Goal: Task Accomplishment & Management: Use online tool/utility

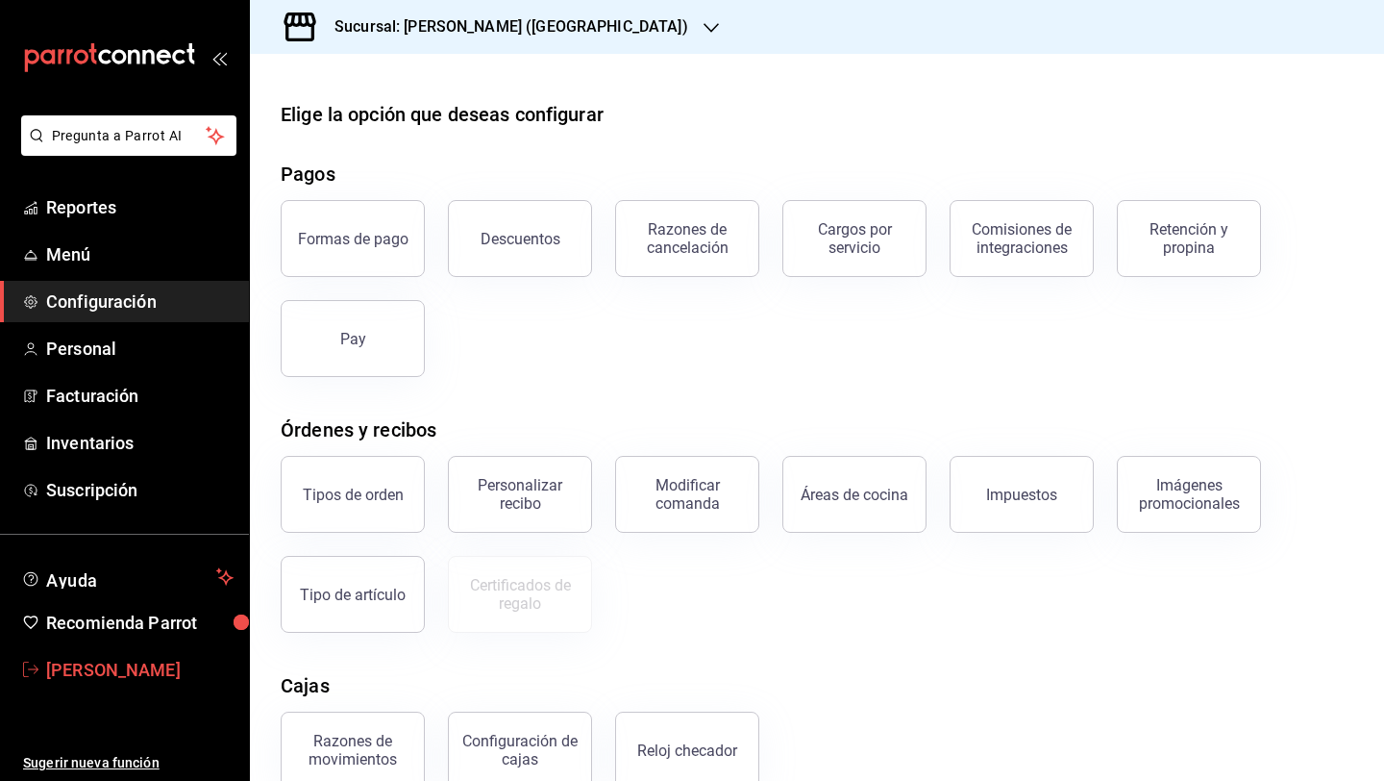
click at [130, 667] on span "[PERSON_NAME]" at bounding box center [139, 670] width 187 height 26
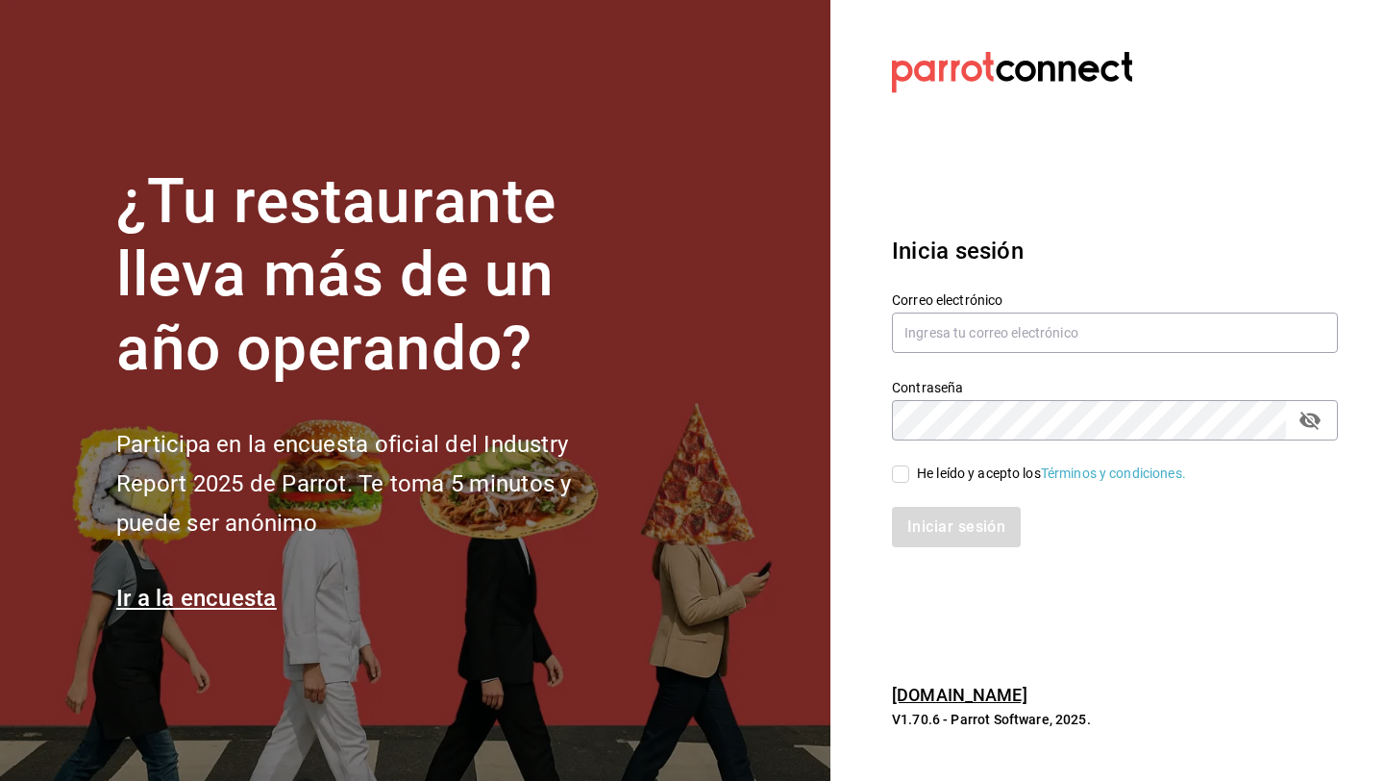
click at [1002, 310] on div "Correo electrónico" at bounding box center [1115, 323] width 446 height 64
click at [1003, 328] on input "text" at bounding box center [1115, 332] width 446 height 40
type input "c"
type input "[EMAIL_ADDRESS][DOMAIN_NAME]"
click at [945, 463] on div "He leído y acepto los Términos y condiciones." at bounding box center [1051, 473] width 269 height 20
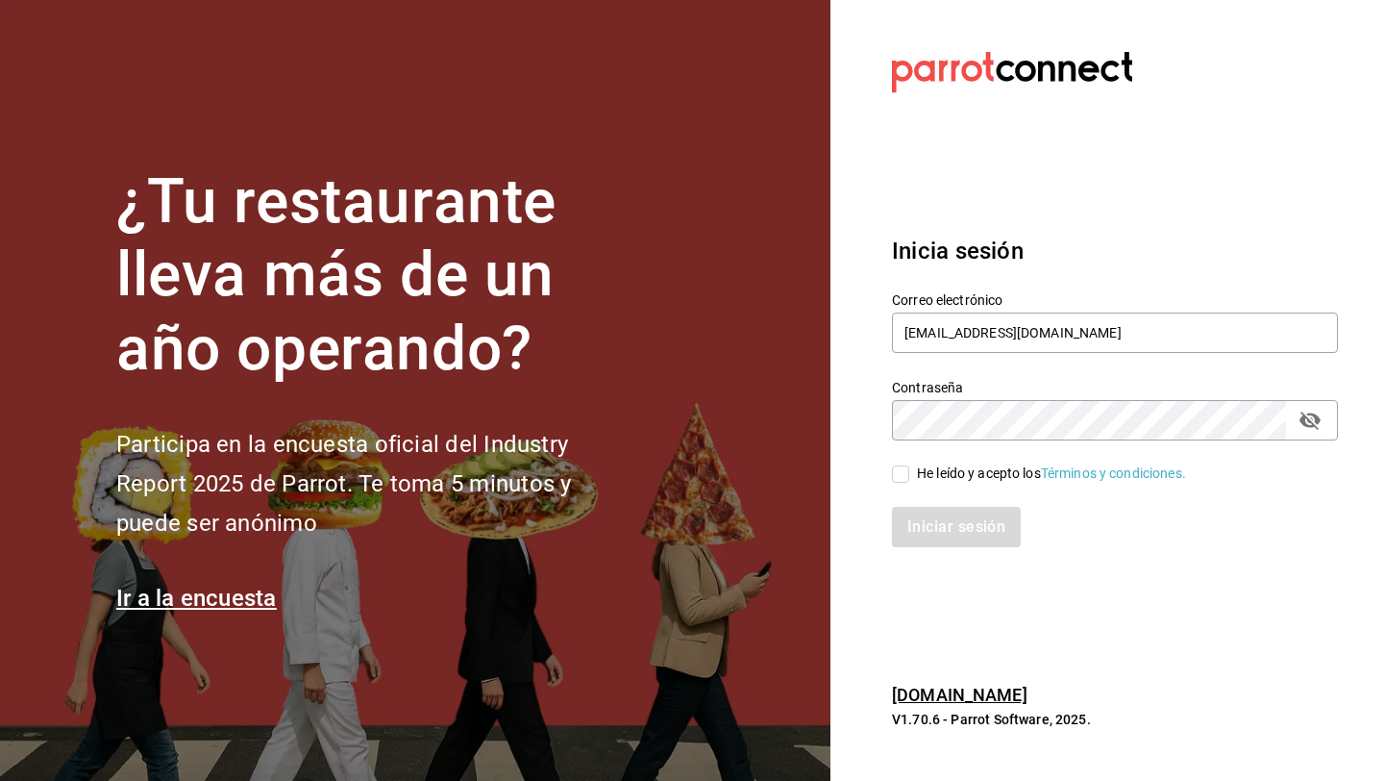
click at [909, 465] on input "He leído y acepto los Términos y condiciones." at bounding box center [900, 473] width 17 height 17
checkbox input "true"
click at [946, 514] on button "Iniciar sesión" at bounding box center [957, 527] width 131 height 40
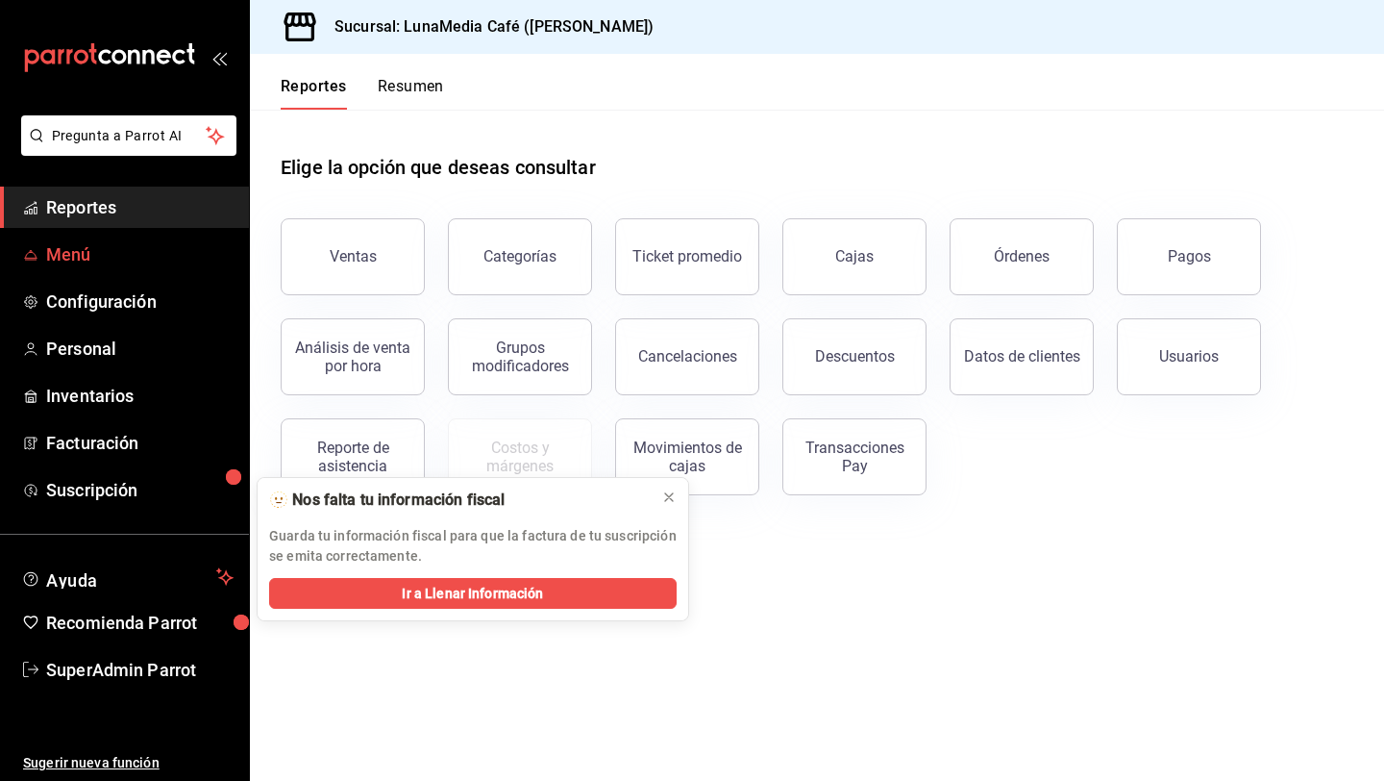
click at [141, 264] on span "Menú" at bounding box center [139, 254] width 187 height 26
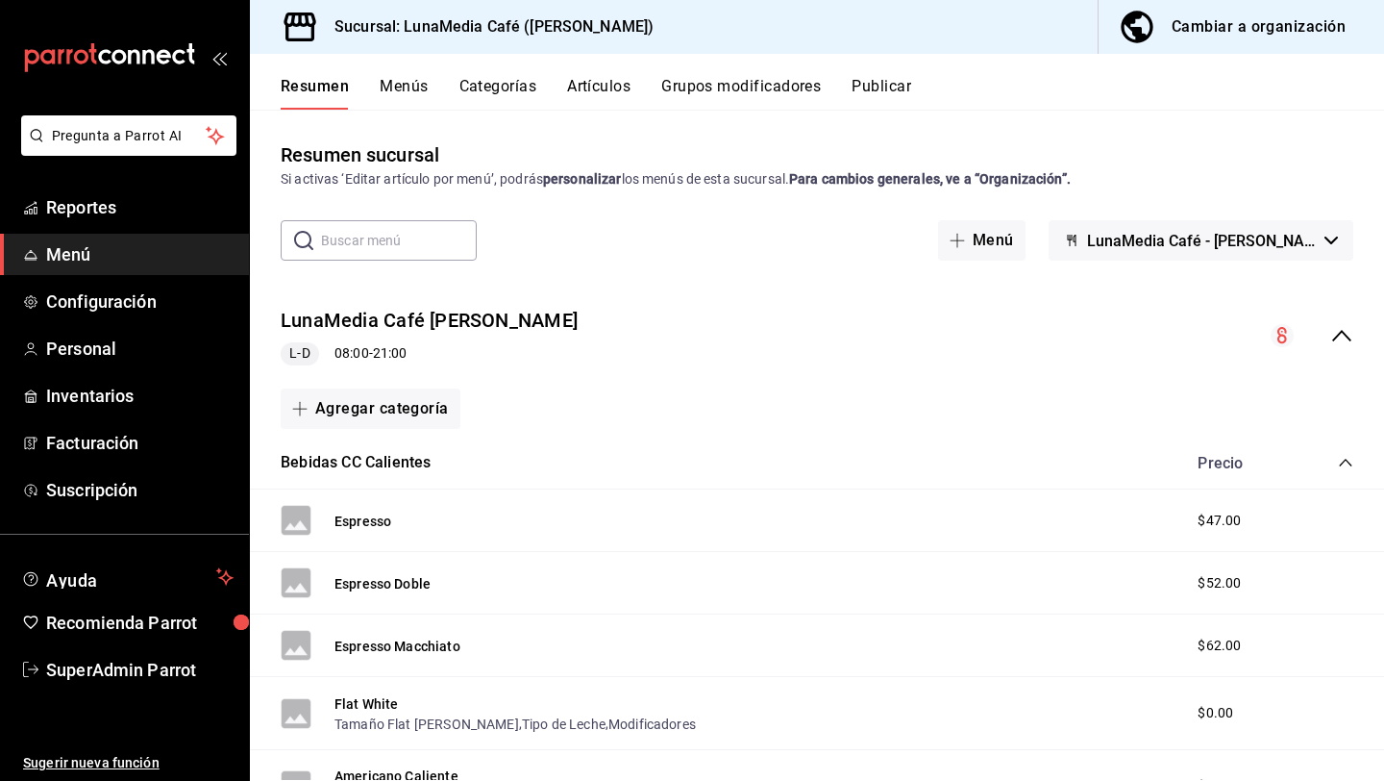
click at [891, 97] on button "Publicar" at bounding box center [882, 93] width 60 height 33
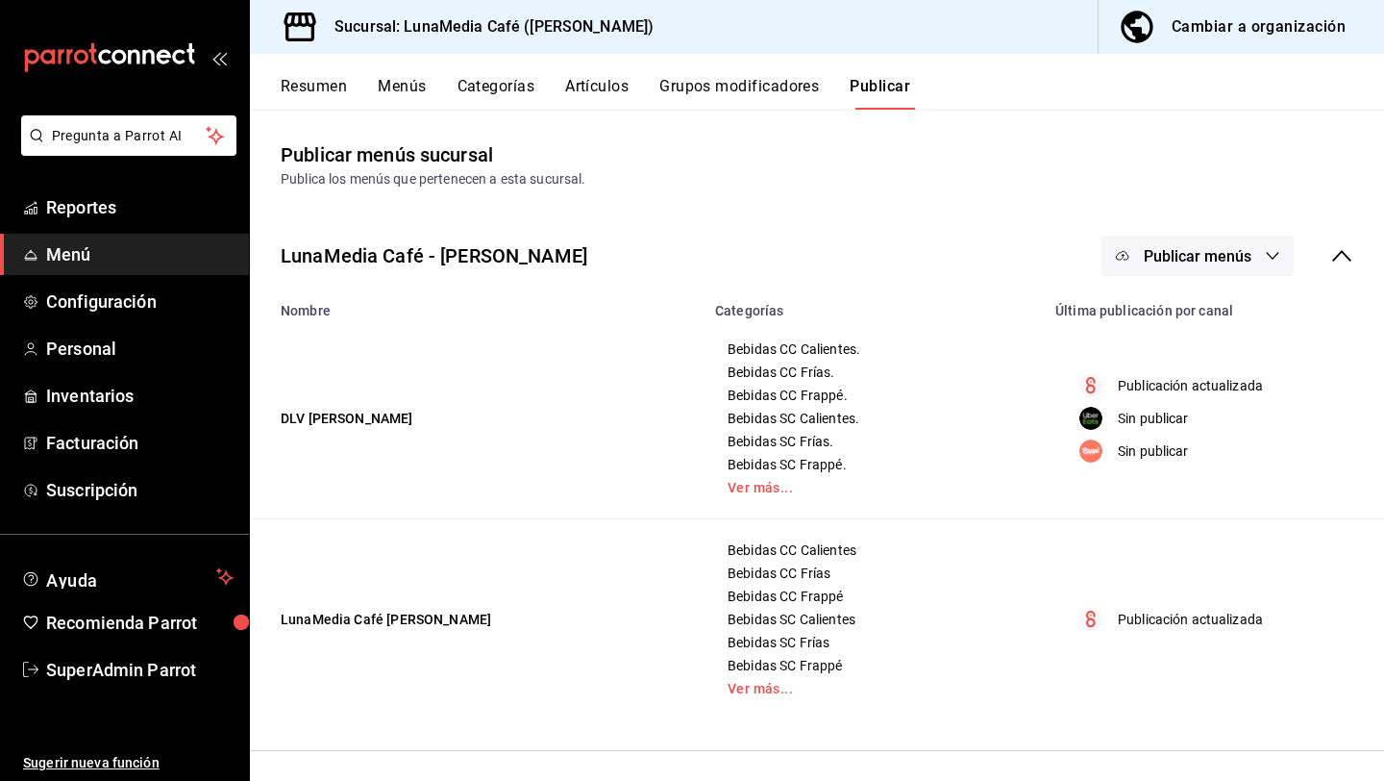
click at [1209, 269] on button "Publicar menús" at bounding box center [1198, 256] width 192 height 40
click at [1210, 433] on span "Rappi" at bounding box center [1225, 426] width 92 height 20
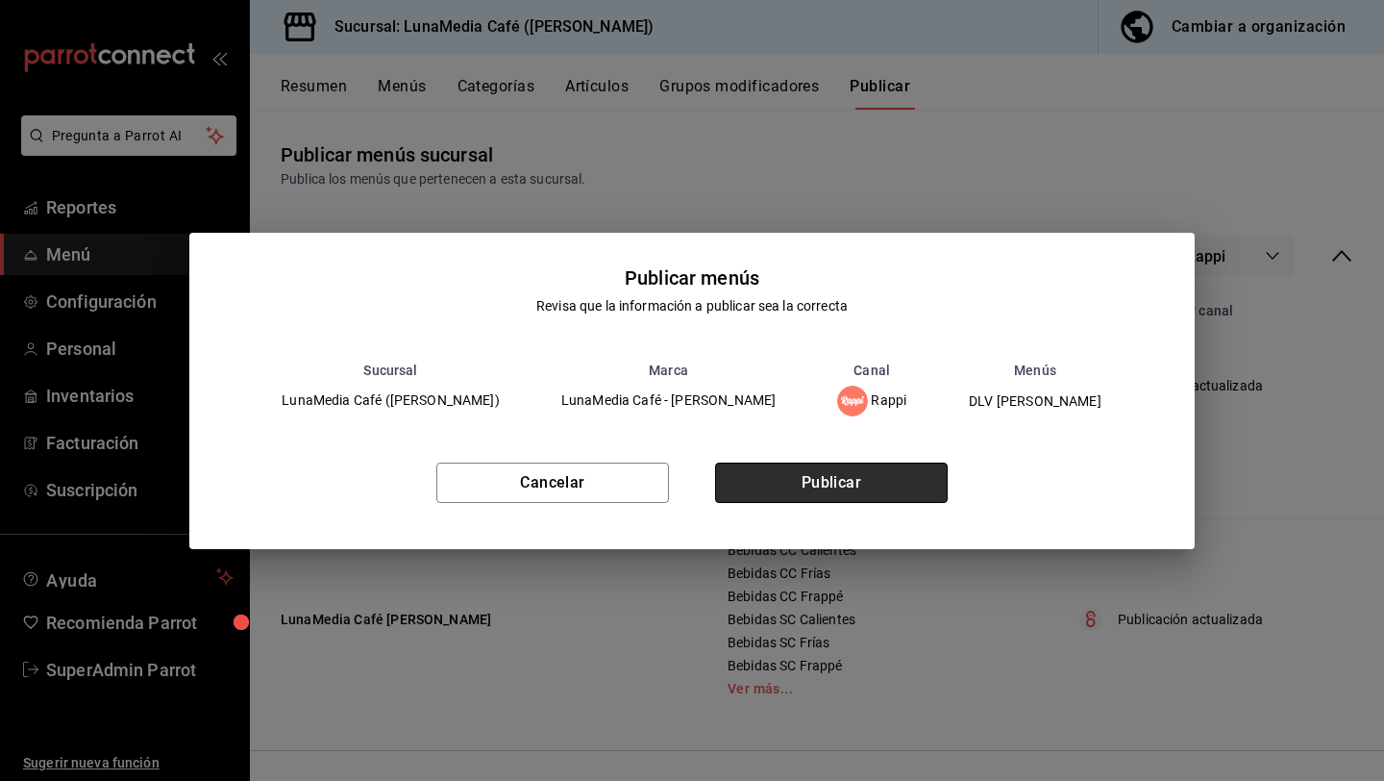
click at [885, 487] on button "Publicar" at bounding box center [831, 482] width 233 height 40
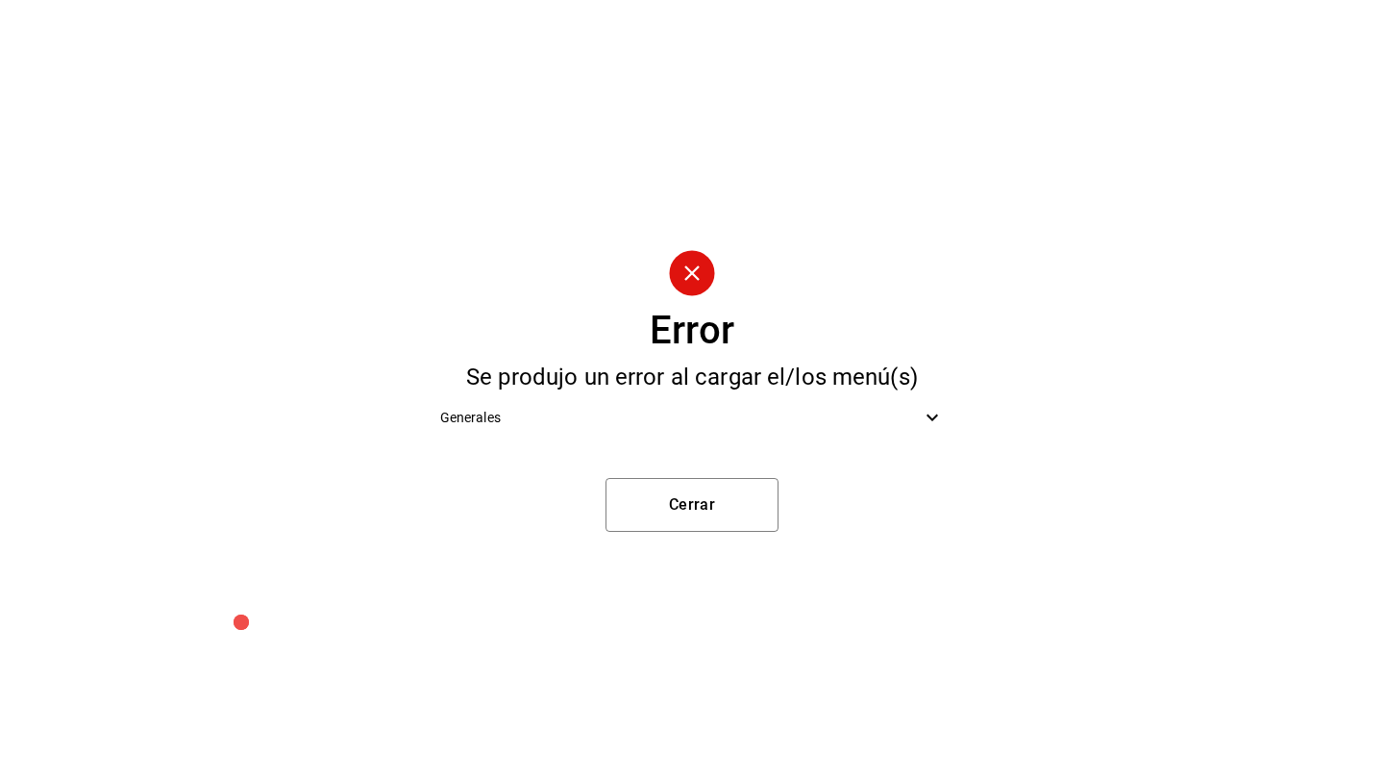
click at [708, 424] on span "Generales" at bounding box center [681, 418] width 482 height 20
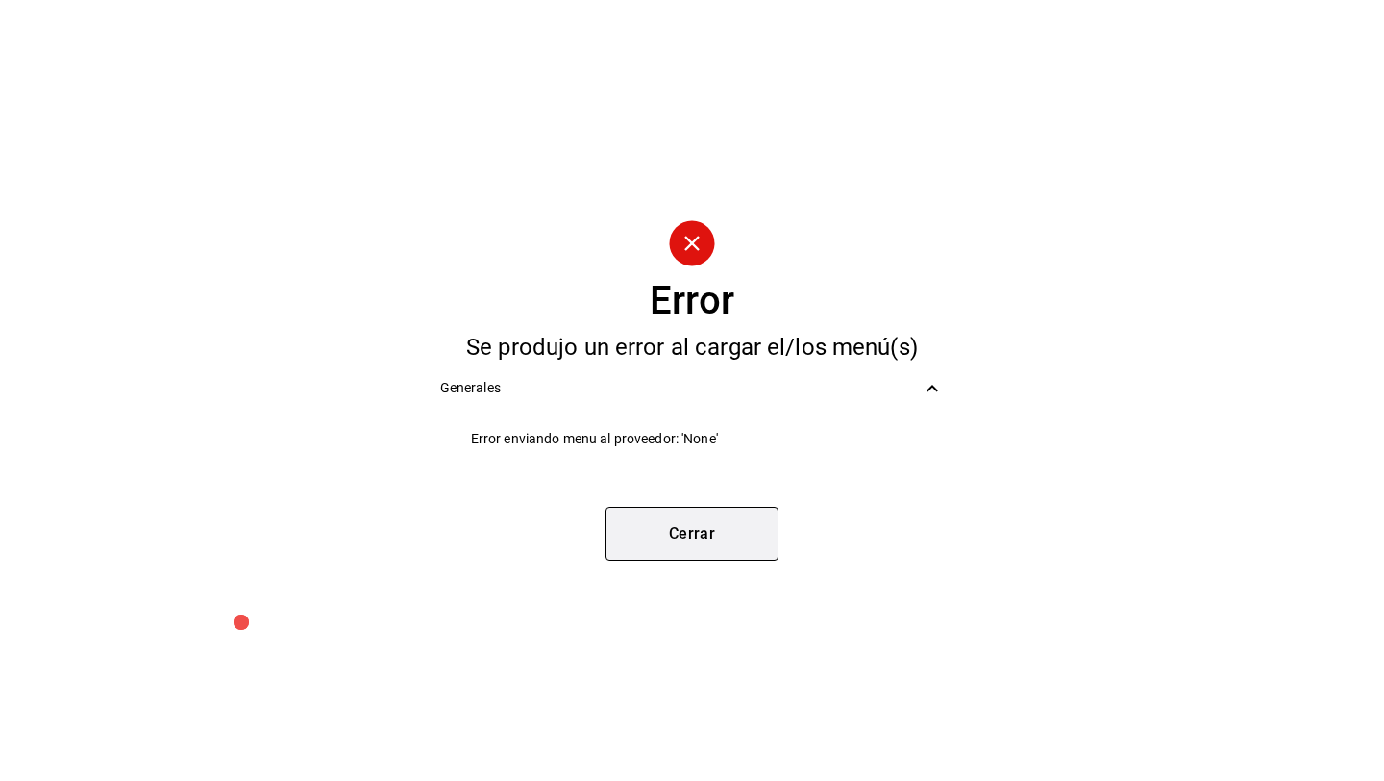
click at [702, 530] on button "Cerrar" at bounding box center [692, 534] width 173 height 54
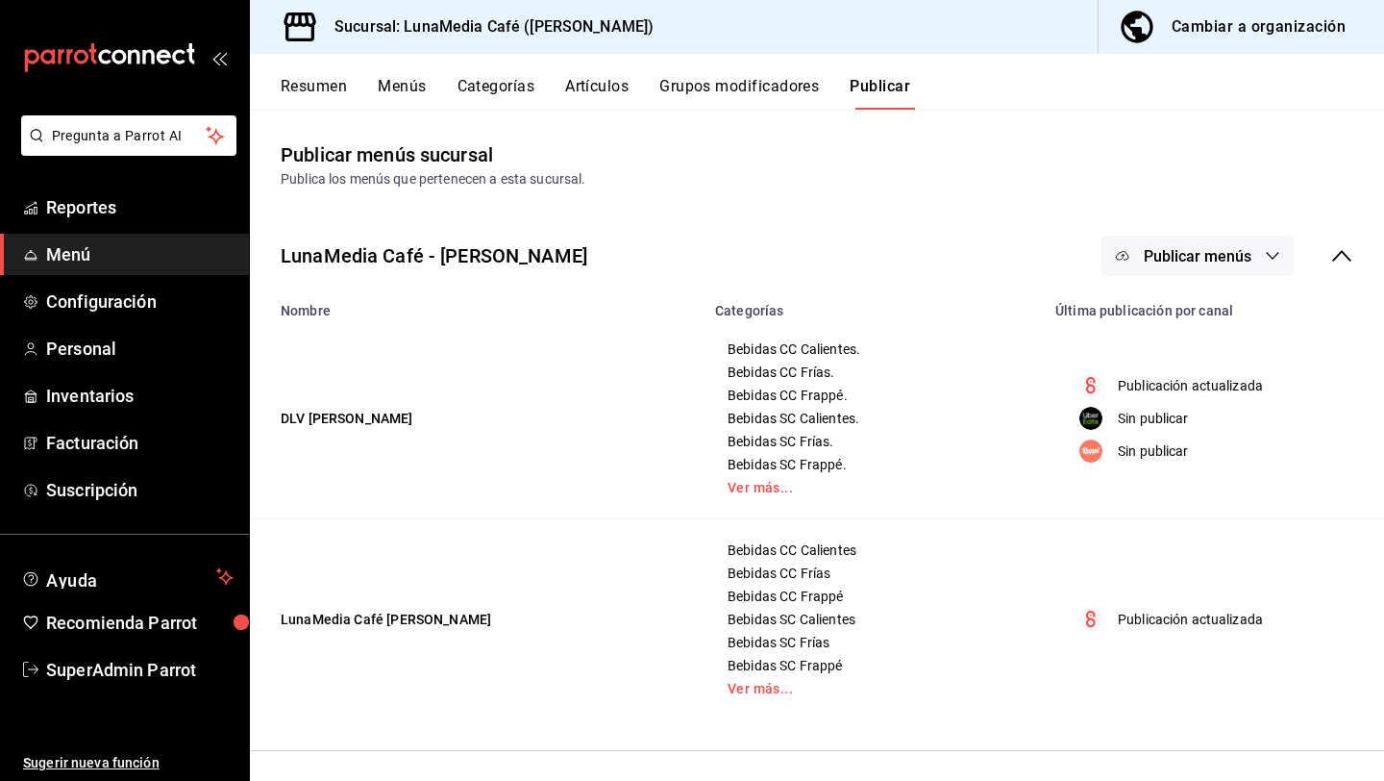
click at [1182, 268] on button "Publicar menús" at bounding box center [1198, 256] width 192 height 40
click at [1172, 435] on div at bounding box center [1153, 425] width 54 height 31
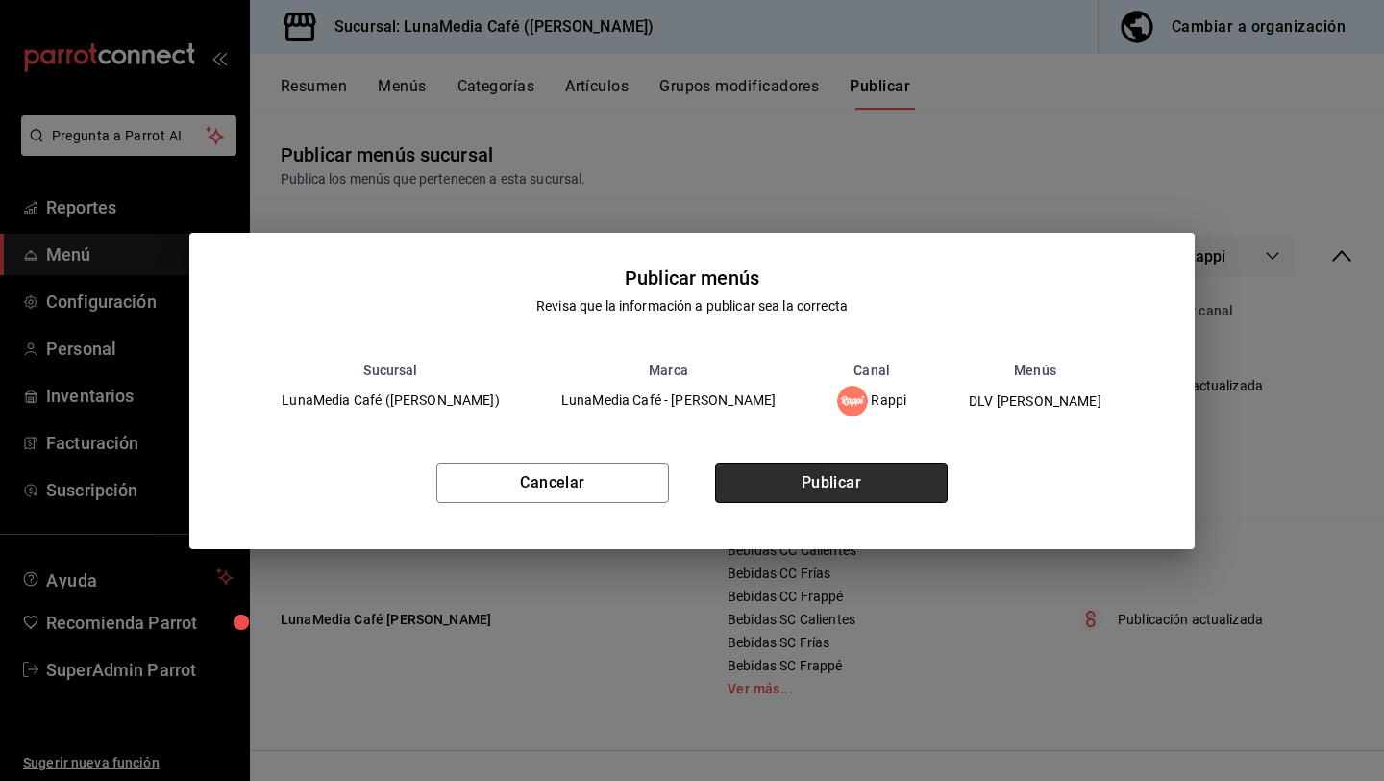
click at [847, 483] on button "Publicar" at bounding box center [831, 482] width 233 height 40
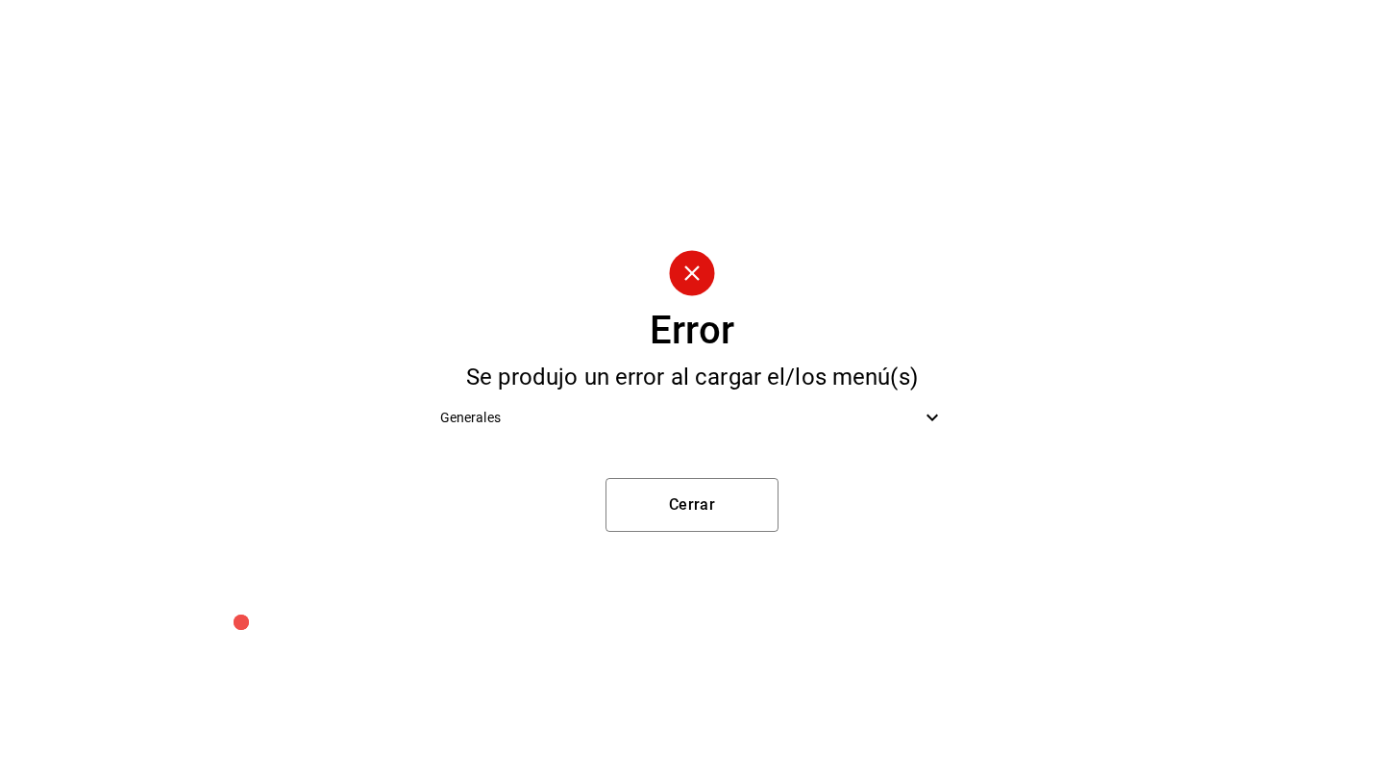
click at [824, 418] on span "Generales" at bounding box center [681, 418] width 482 height 20
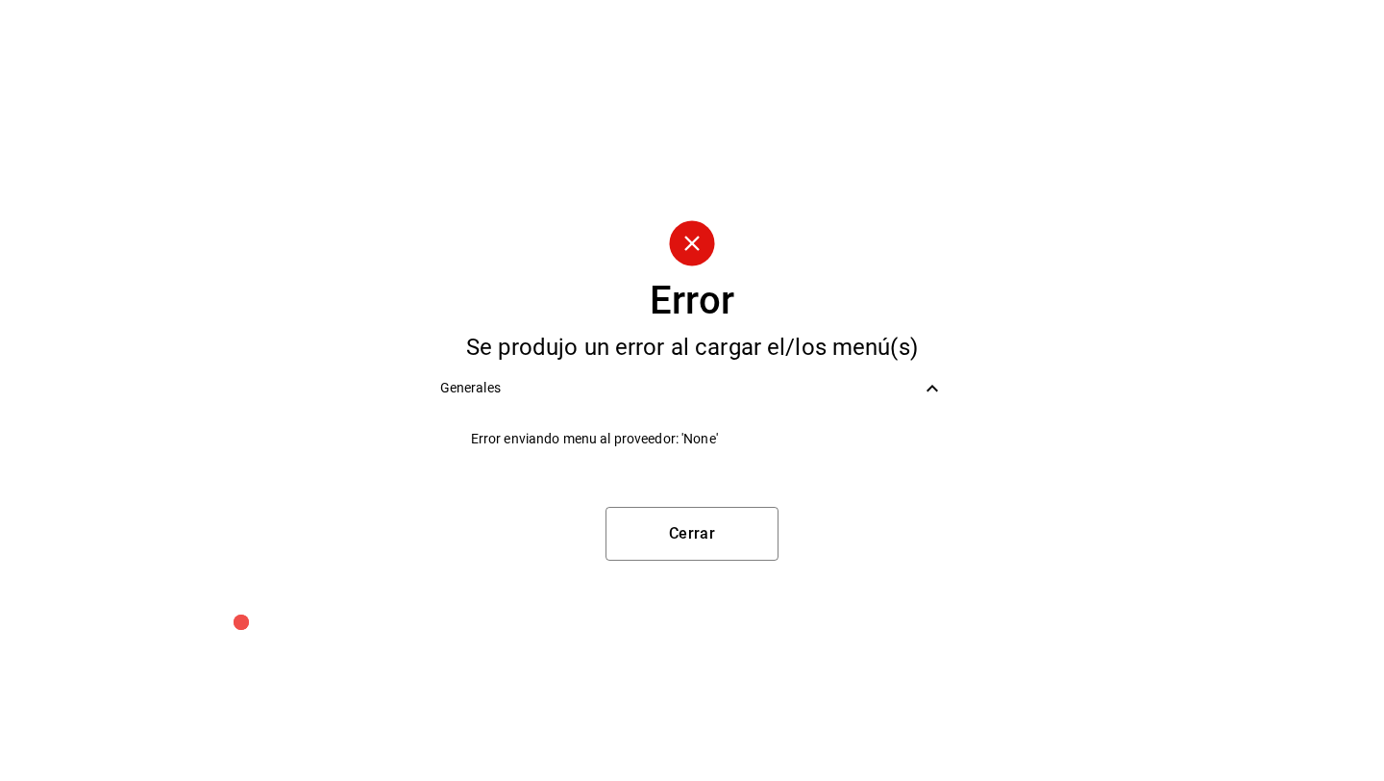
click at [704, 450] on li "Error enviando menu al proveedor: 'None'" at bounding box center [692, 438] width 535 height 43
click at [680, 550] on button "Cerrar" at bounding box center [692, 534] width 173 height 54
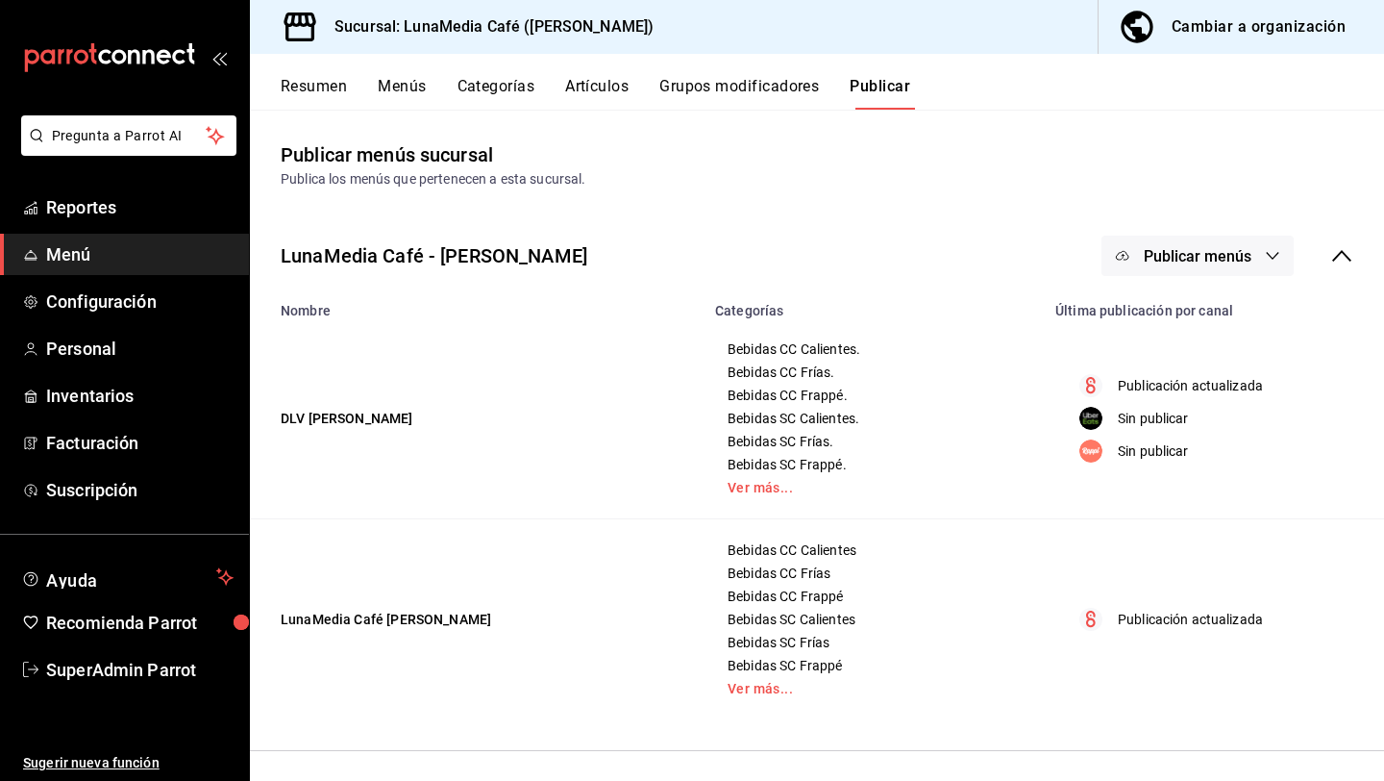
click at [1207, 259] on span "Publicar menús" at bounding box center [1198, 256] width 108 height 18
click at [1204, 422] on span "Rappi" at bounding box center [1225, 426] width 92 height 20
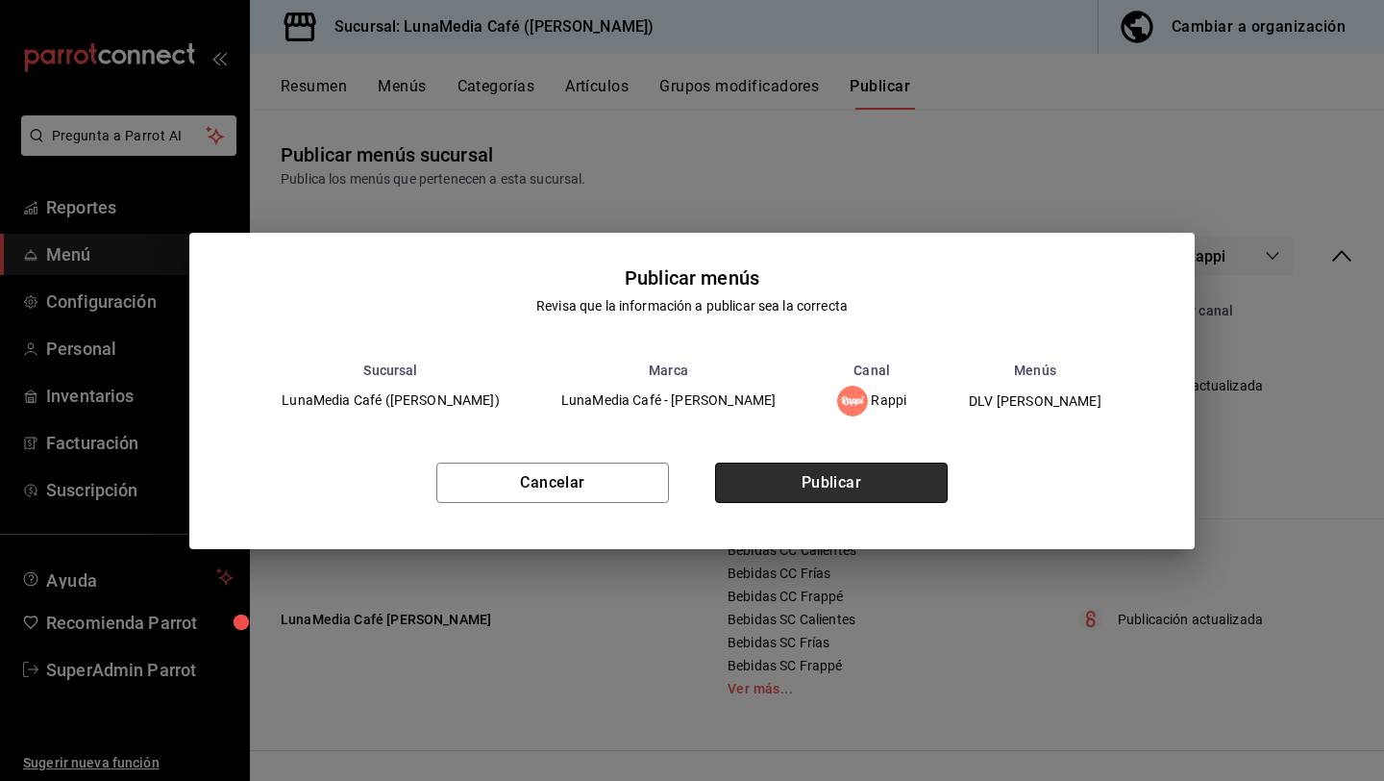
click at [864, 483] on button "Publicar" at bounding box center [831, 482] width 233 height 40
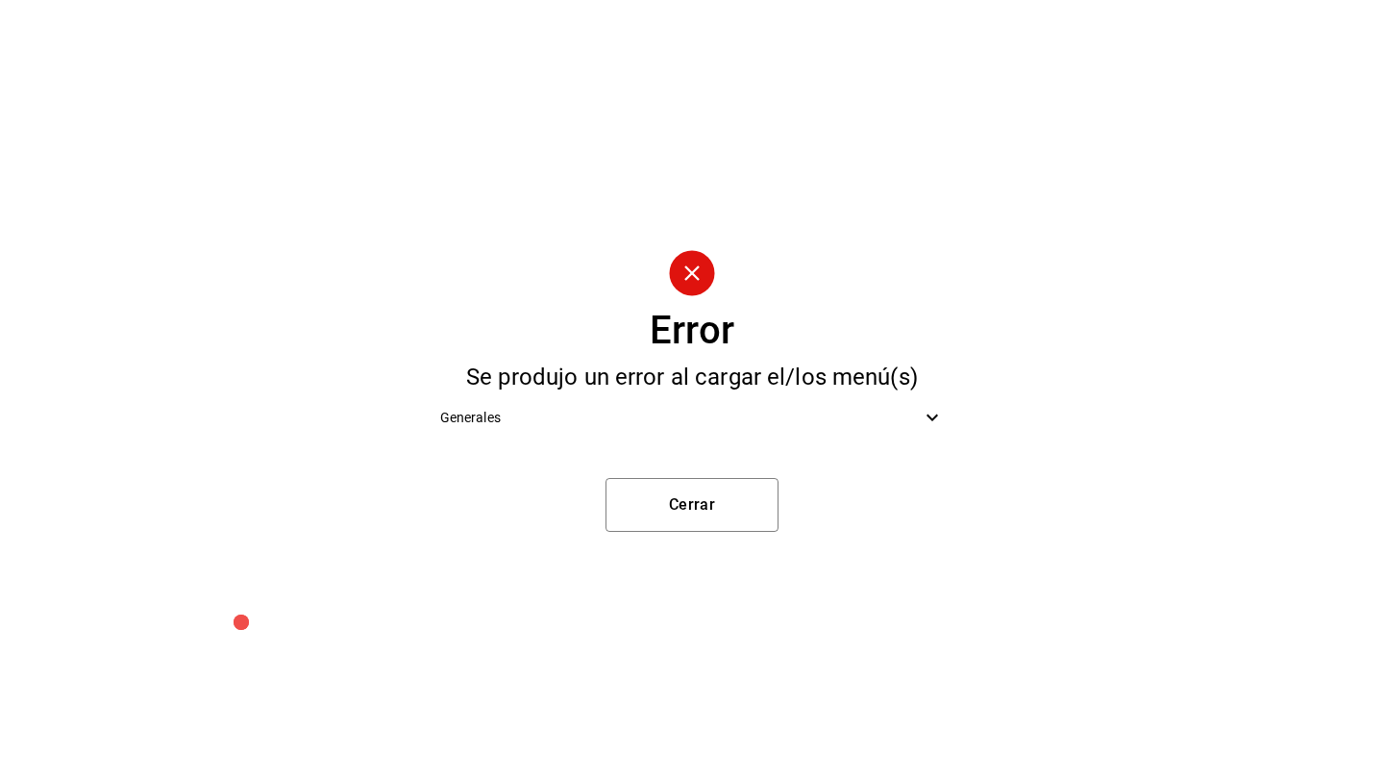
click at [724, 428] on div "Generales" at bounding box center [692, 417] width 535 height 43
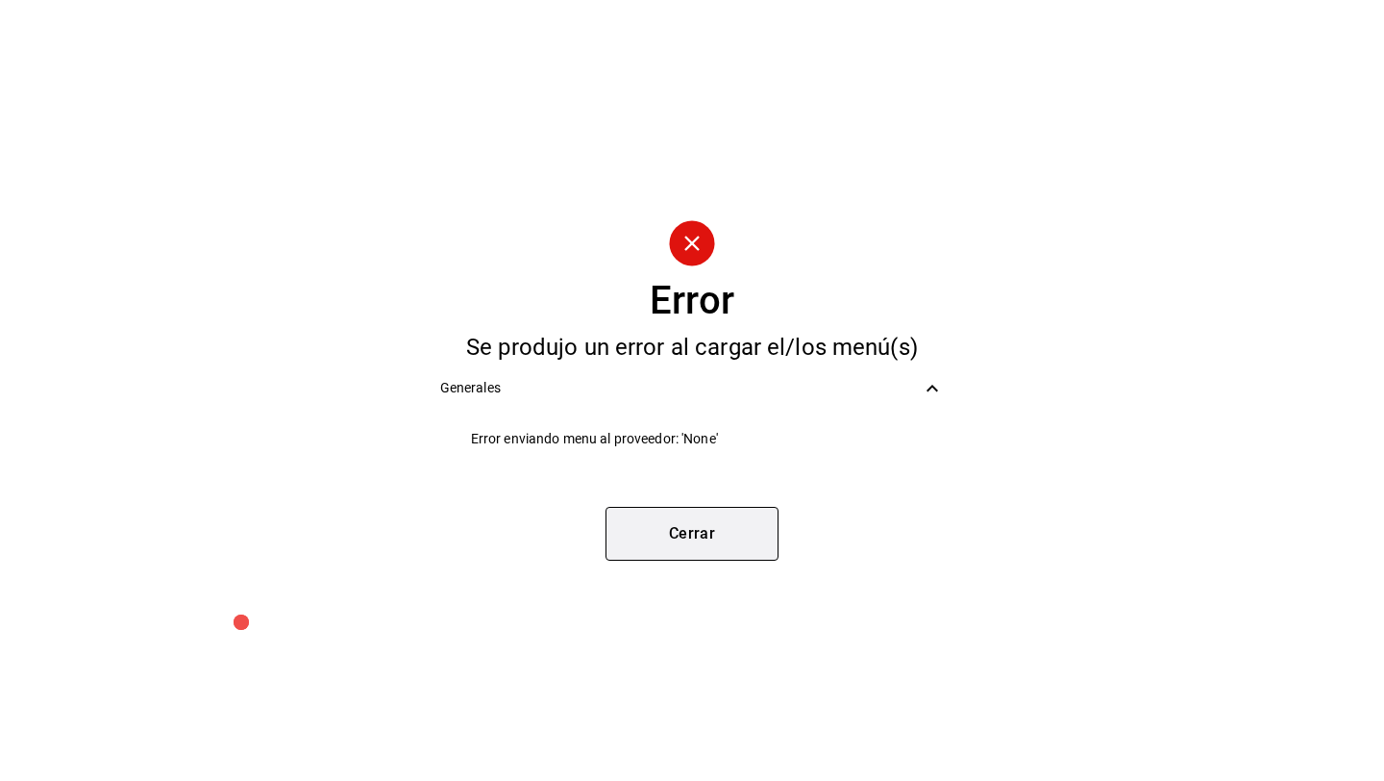
click at [720, 533] on button "Cerrar" at bounding box center [692, 534] width 173 height 54
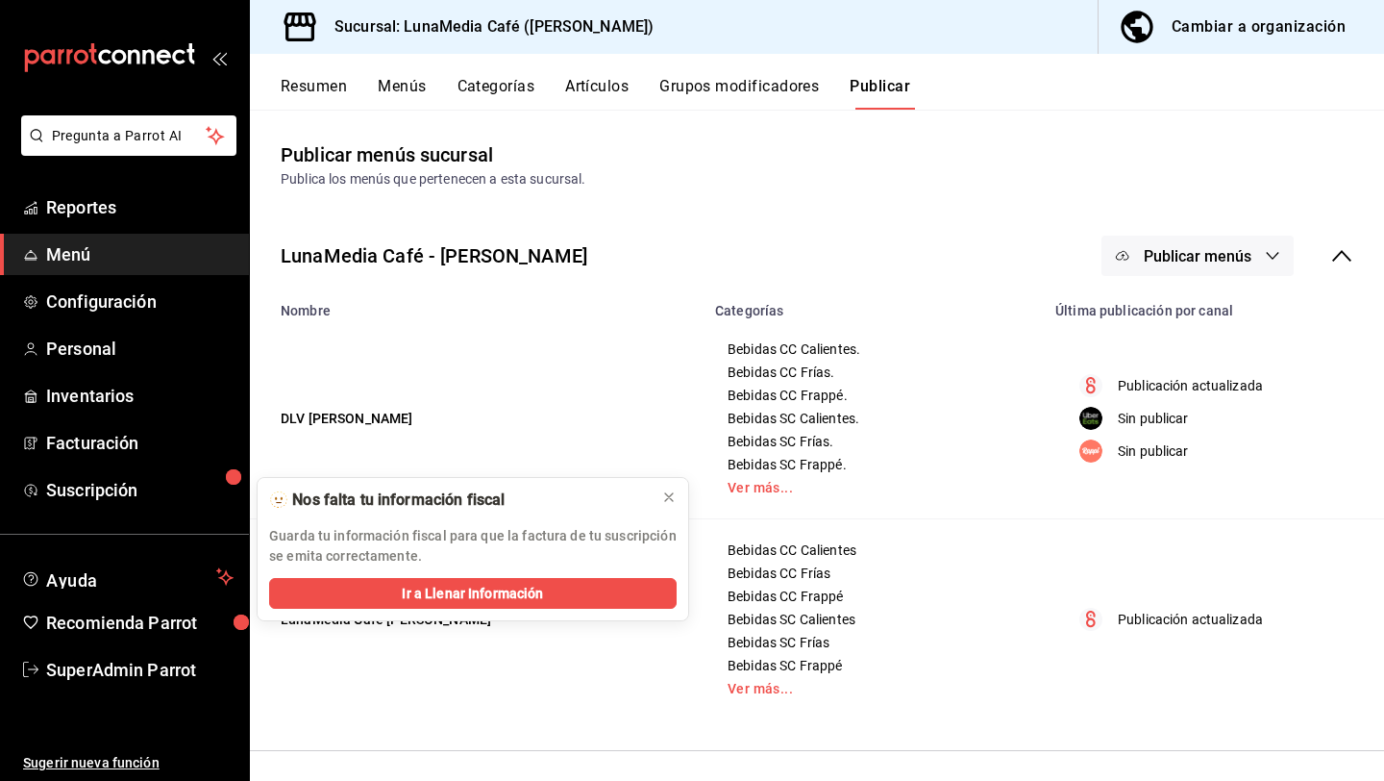
click at [1250, 261] on span "Publicar menús" at bounding box center [1198, 256] width 108 height 18
click at [1195, 429] on span "Rappi" at bounding box center [1225, 426] width 92 height 20
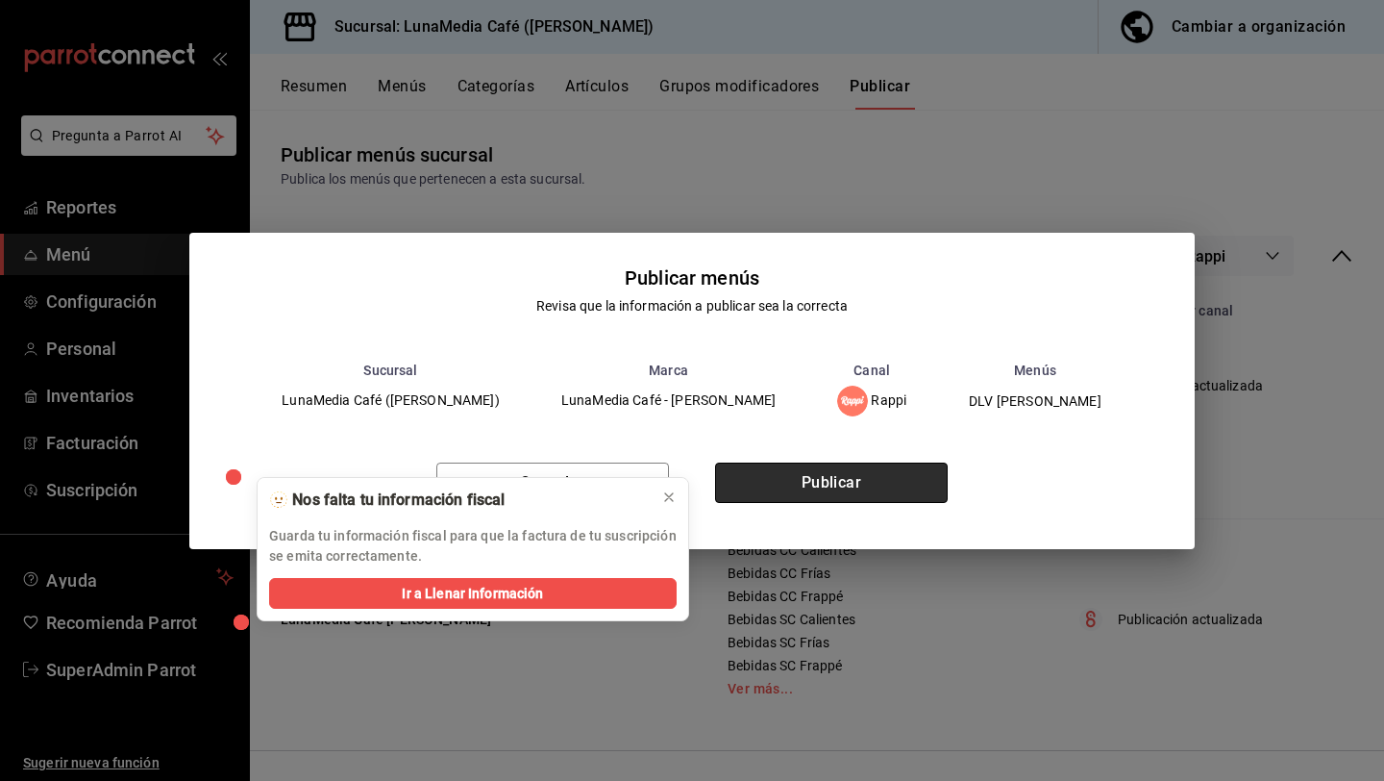
click at [873, 484] on button "Publicar" at bounding box center [831, 482] width 233 height 40
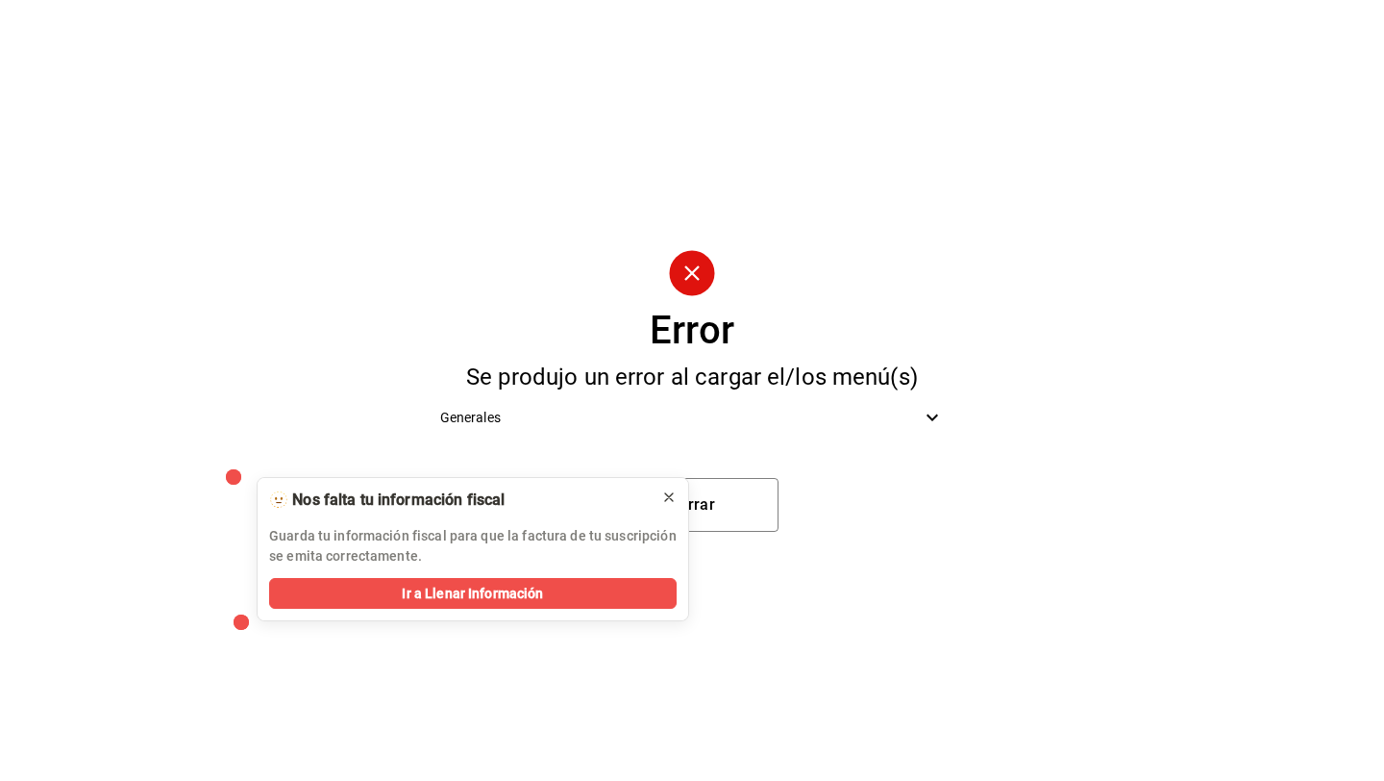
click at [669, 506] on div at bounding box center [668, 496] width 15 height 19
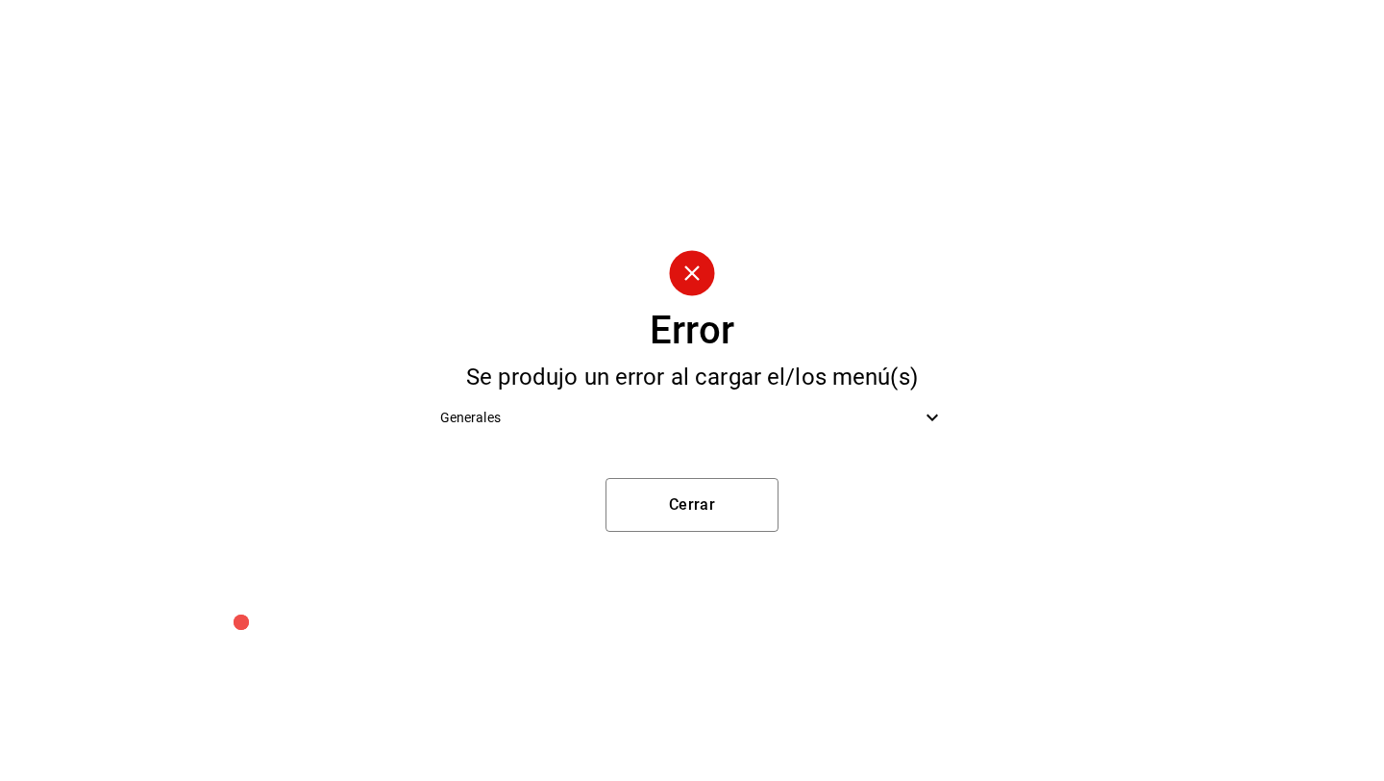
click at [512, 435] on div "Generales" at bounding box center [692, 417] width 535 height 43
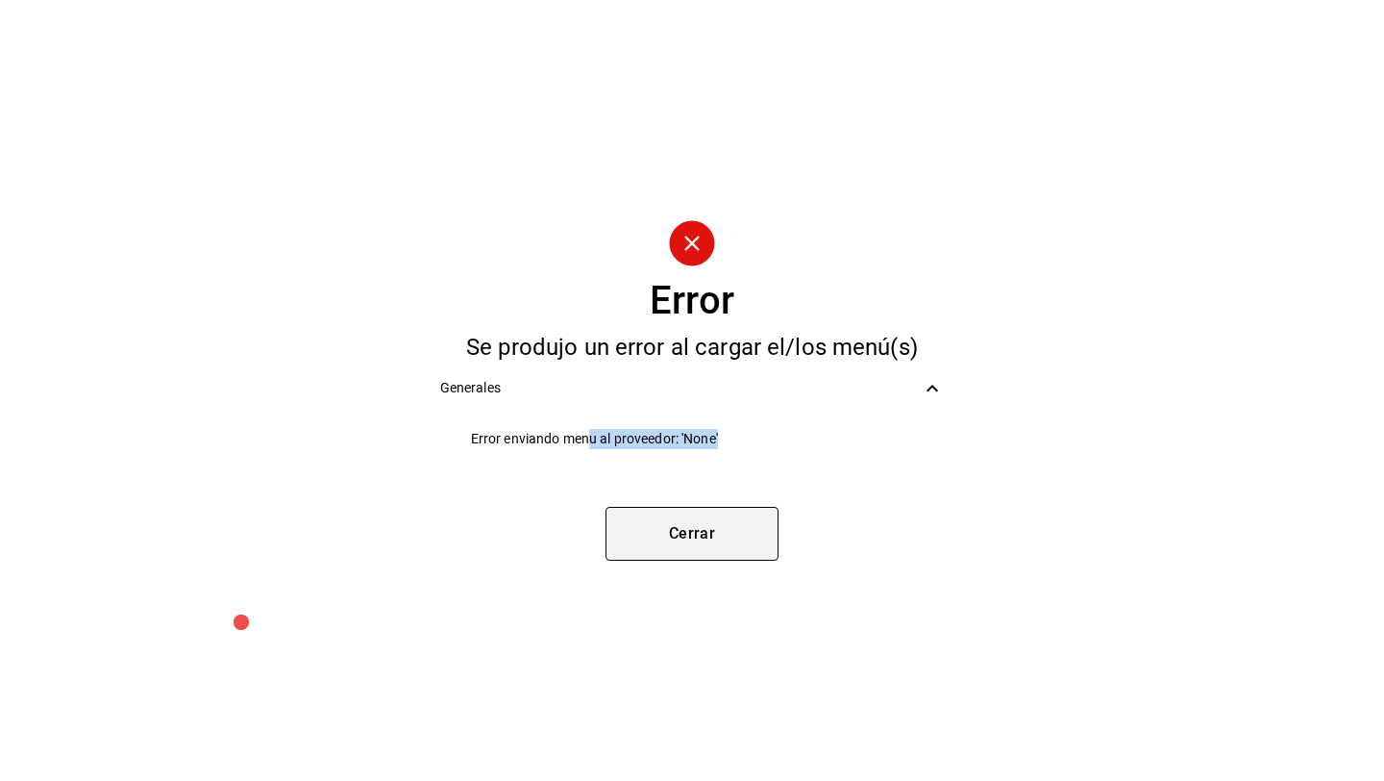
drag, startPoint x: 608, startPoint y: 447, endPoint x: 644, endPoint y: 549, distance: 108.2
click at [643, 546] on div "Error Se produjo un error al cargar el/los menú(s) Generales Error enviando men…" at bounding box center [692, 390] width 1384 height 781
click at [644, 549] on button "Cerrar" at bounding box center [692, 534] width 173 height 54
